Goal: Task Accomplishment & Management: Manage account settings

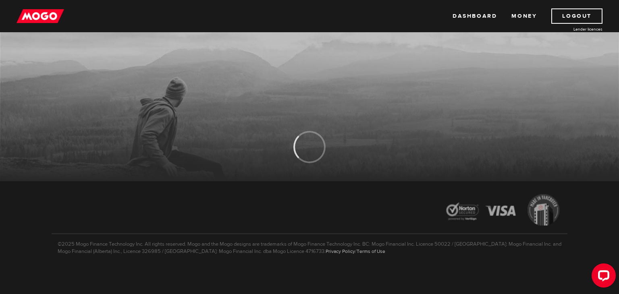
click at [619, 42] on div "MogoMoney" at bounding box center [309, 94] width 619 height 173
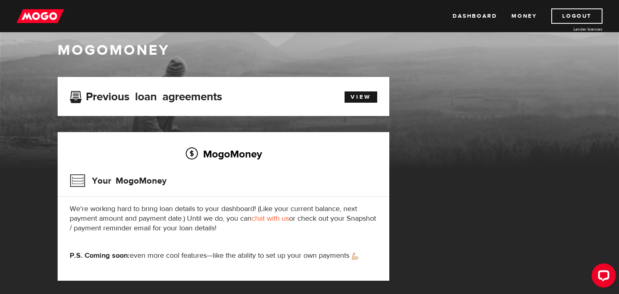
scroll to position [10, 0]
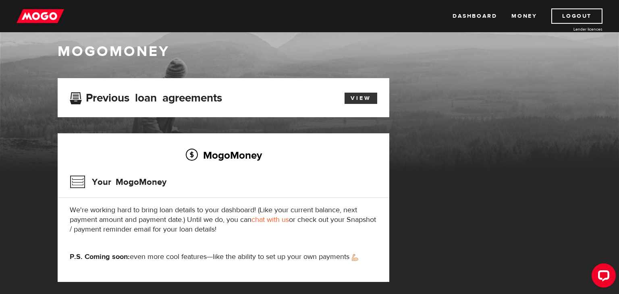
click at [365, 98] on link "View" at bounding box center [361, 98] width 33 height 11
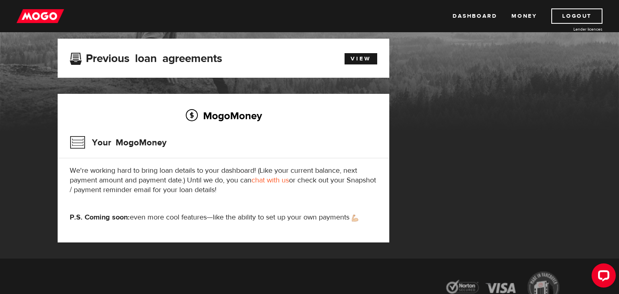
scroll to position [31, 0]
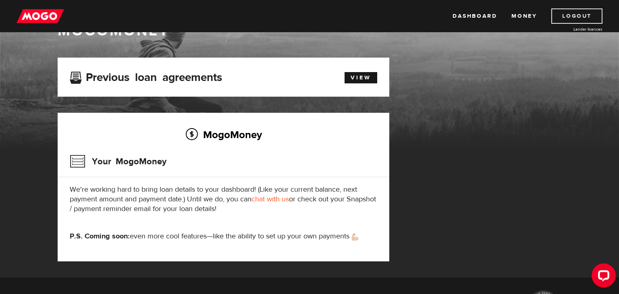
click at [562, 17] on link "Logout" at bounding box center [577, 15] width 51 height 15
